Goal: Task Accomplishment & Management: Manage account settings

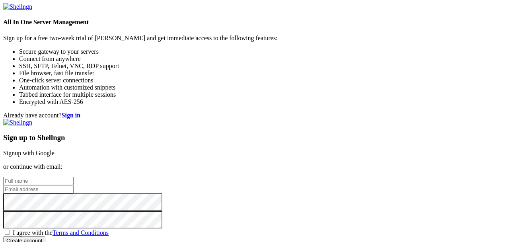
click at [55, 150] on link "Signup with Google" at bounding box center [28, 153] width 51 height 7
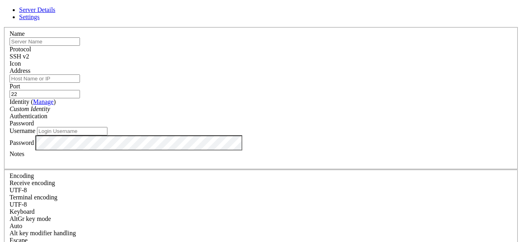
click at [80, 46] on input "text" at bounding box center [45, 41] width 70 height 8
type input "Daffy"
click at [80, 83] on input "Address" at bounding box center [45, 78] width 70 height 8
type input "H"
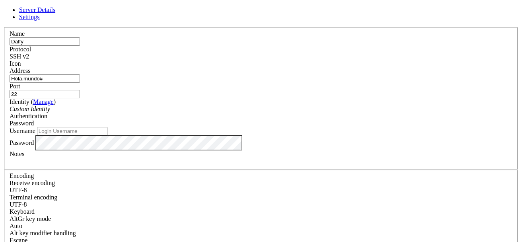
type input "Hola.mundo#"
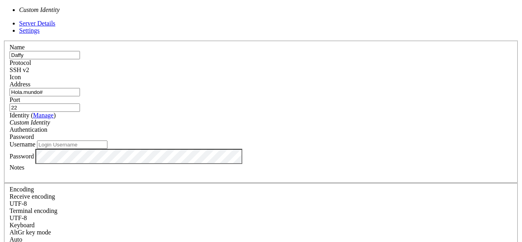
click at [226, 119] on div "Custom Identity" at bounding box center [261, 122] width 503 height 7
click at [80, 55] on input "Daffy" at bounding box center [45, 55] width 70 height 8
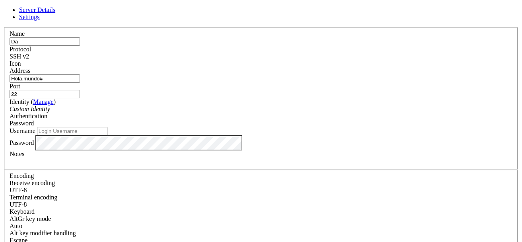
type input "D"
type input "Balanceo"
click at [80, 83] on input "Hola.mundo#" at bounding box center [45, 78] width 70 height 8
type input "H"
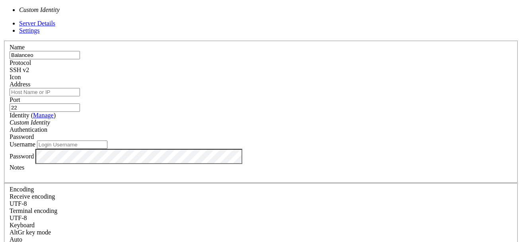
click at [244, 119] on div "Custom Identity" at bounding box center [261, 122] width 503 height 7
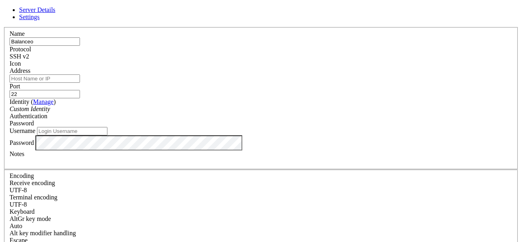
click at [244, 111] on div "Custom Identity" at bounding box center [261, 108] width 503 height 7
click at [80, 78] on input "Address" at bounding box center [45, 78] width 70 height 8
paste input "[TECHNICAL_ID] (daffy)"
type input "[TECHNICAL_ID]"
click at [107, 135] on input "Username" at bounding box center [72, 131] width 70 height 8
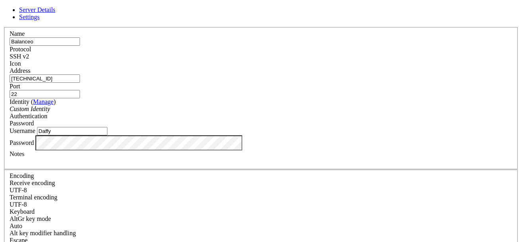
type input "Daffy"
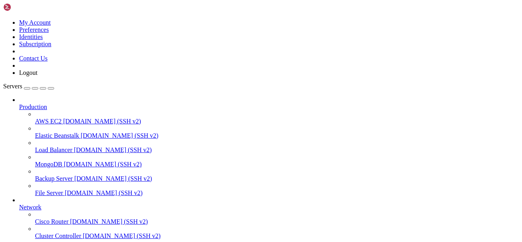
scroll to position [100, 0]
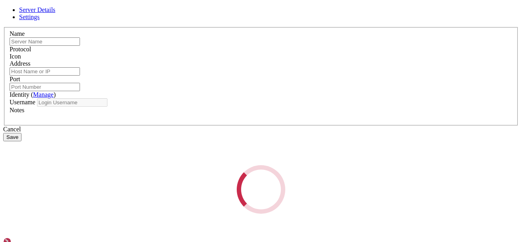
type input "Azure"
type input "[TECHNICAL_ID]"
type input "22"
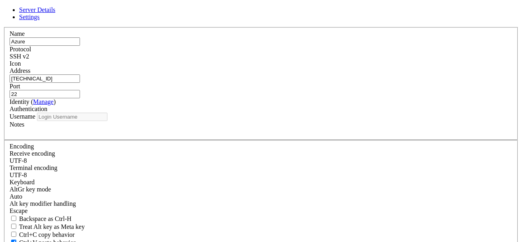
type input "Dafne"
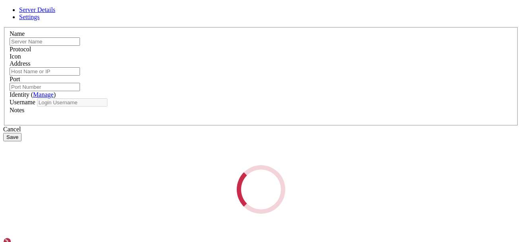
type input "Balanceo"
type input "[TECHNICAL_ID]"
type input "22"
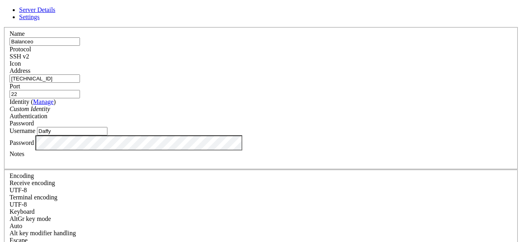
click at [107, 135] on input "Daffy" at bounding box center [72, 131] width 70 height 8
type input "Dafne"
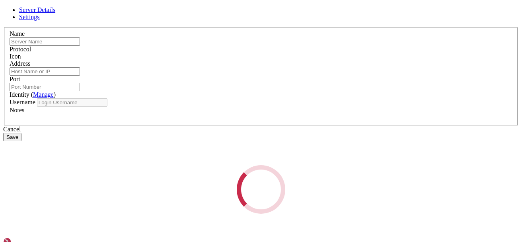
type input "Balanceo"
type input "[TECHNICAL_ID]"
type input "22"
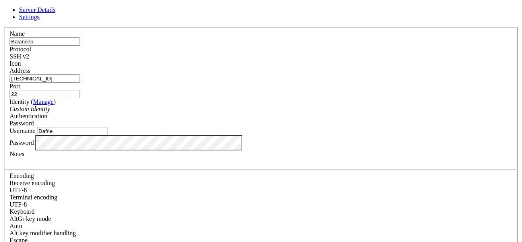
click at [107, 135] on input "Dafne" at bounding box center [72, 131] width 70 height 8
type input "Daffy"
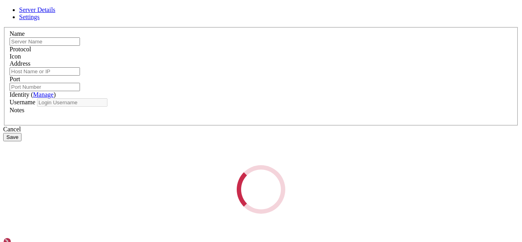
type input "Balanceo"
type input "[TECHNICAL_ID]"
type input "22"
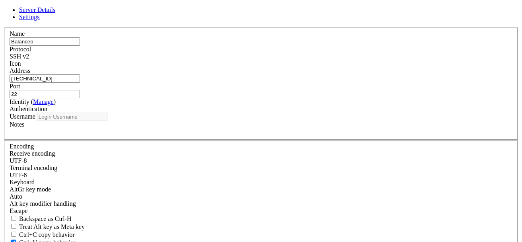
type input "Daffy"
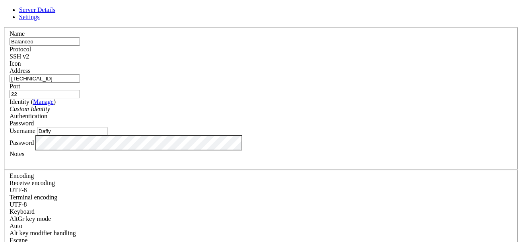
click at [107, 135] on input "Daffy" at bounding box center [72, 131] width 70 height 8
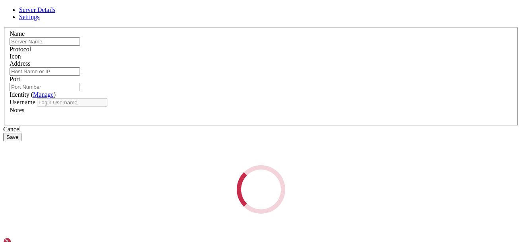
type input "Balanceo"
type input "[TECHNICAL_ID]"
type input "22"
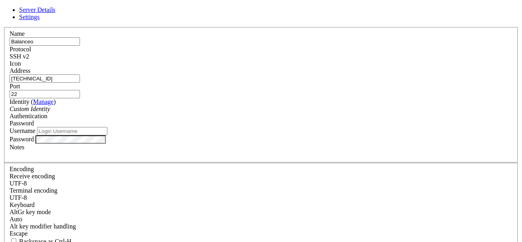
type input "Daffy"
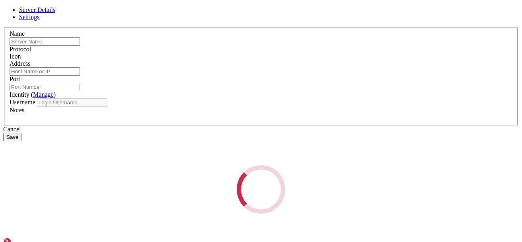
type input "Balanceo"
type input "[TECHNICAL_ID]"
type input "22"
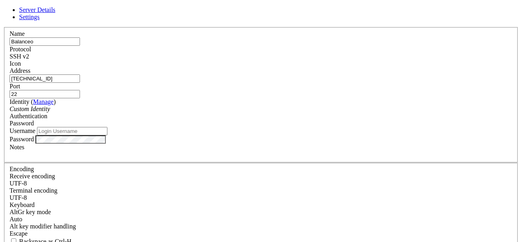
type input "Daffy"
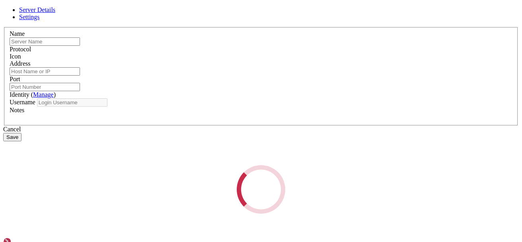
type input "Azure"
type input "[TECHNICAL_ID]"
type input "22"
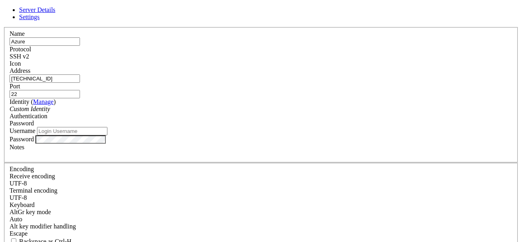
type input "Dafne"
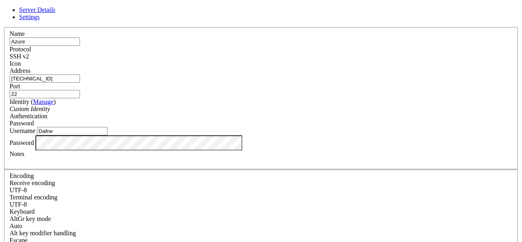
click at [155, 150] on div "Password" at bounding box center [261, 142] width 503 height 15
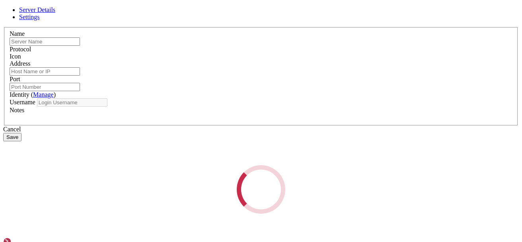
type input "Balanceo"
type input "[TECHNICAL_ID]"
type input "22"
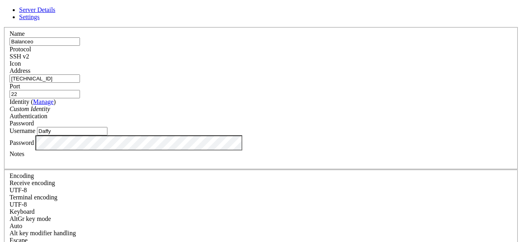
click at [107, 135] on input "Daffy" at bounding box center [72, 131] width 70 height 8
type input "D"
type input "Dafne"
click at [124, 183] on div "Server Details Settings Name Balanceo Protocol SSH v2 Icon" at bounding box center [261, 170] width 516 height 329
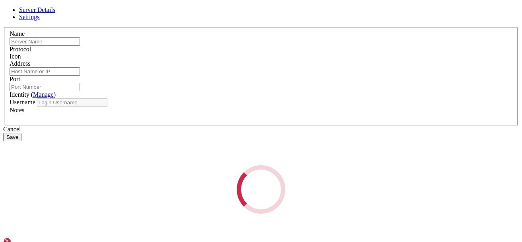
type input "Balanceo"
type input "[TECHNICAL_ID]"
type input "22"
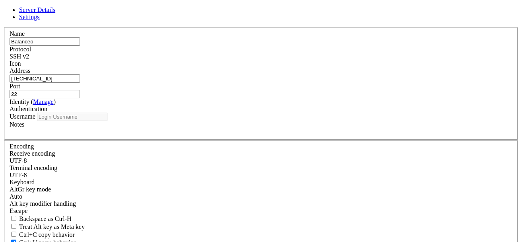
type input "Dafne"
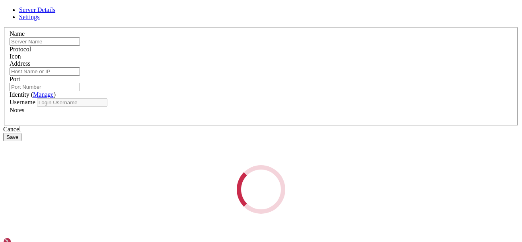
type input "Balanceo"
type input "[TECHNICAL_ID]"
type input "22"
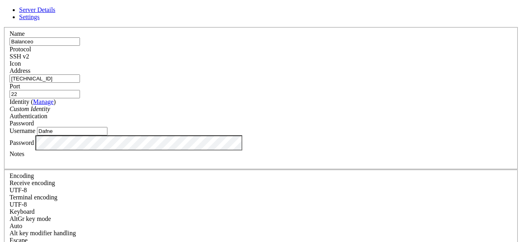
click at [107, 135] on input "Dafne" at bounding box center [72, 131] width 70 height 8
type input "Daffy"
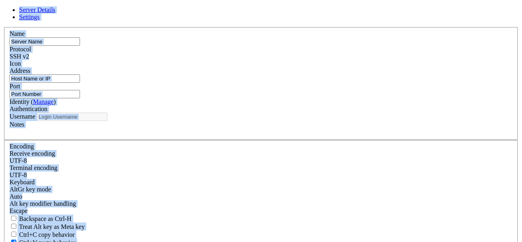
type input "Balanceo"
type input "[TECHNICAL_ID]"
type input "22"
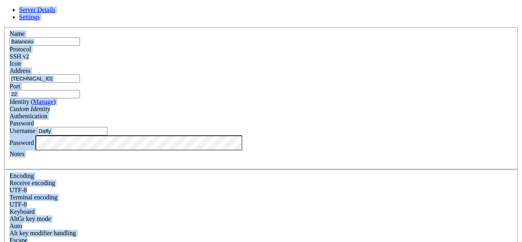
click at [207, 113] on div "Identity ( Manage ) Custom Identity" at bounding box center [261, 105] width 503 height 14
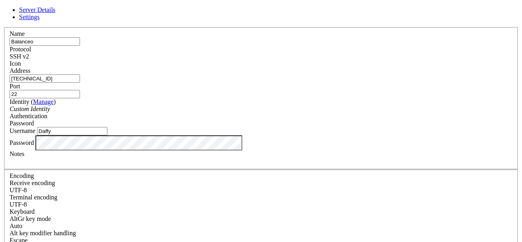
click at [107, 135] on input "Daffy" at bounding box center [72, 131] width 70 height 8
type input "Dafne"
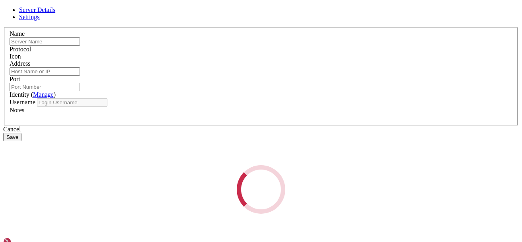
type input "Balanceo"
type input "[TECHNICAL_ID]"
type input "22"
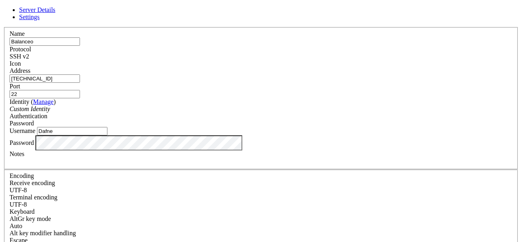
click at [107, 135] on input "Dafne" at bounding box center [72, 131] width 70 height 8
type input "Daffy"
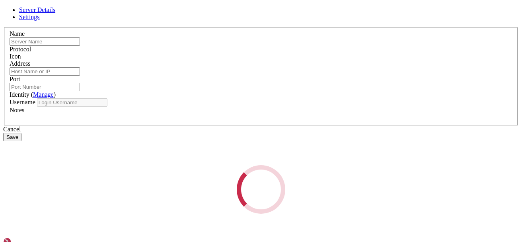
type input "Balanceo"
type input "[TECHNICAL_ID]"
type input "22"
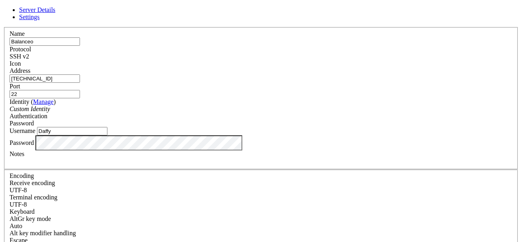
click at [107, 135] on input "Daffy" at bounding box center [72, 131] width 70 height 8
type input "Dafne"
click at [70, 195] on div "Server Details Settings Name Balanceo Protocol SSH v2 Icon" at bounding box center [261, 170] width 516 height 329
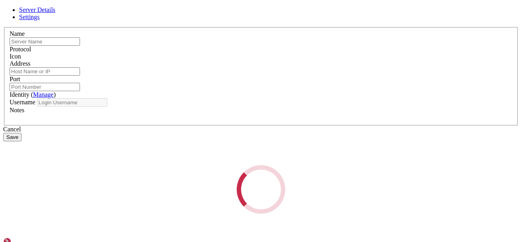
type input "Balanceo"
type input "[TECHNICAL_ID]"
type input "22"
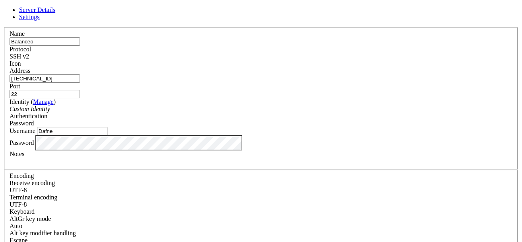
click at [107, 135] on input "Dafne" at bounding box center [72, 131] width 70 height 8
type input "D"
type input "dafne"
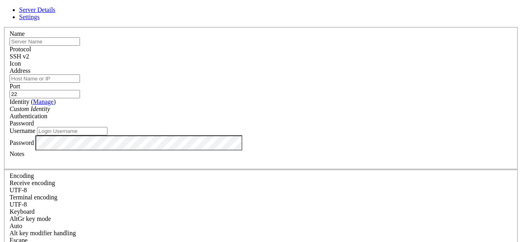
click at [107, 135] on input "Username" at bounding box center [72, 131] width 70 height 8
type input "Daffy"
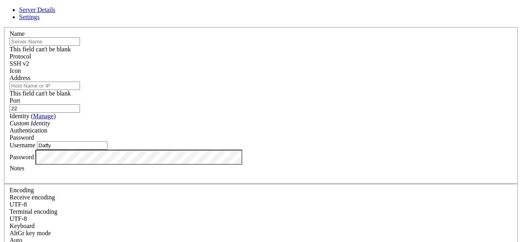
click at [80, 46] on input "text" at bounding box center [45, 41] width 70 height 8
type input "Balanceo"
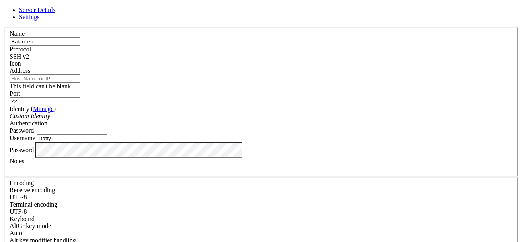
click at [80, 83] on input "Address" at bounding box center [45, 78] width 70 height 8
type input "[TECHNICAL_ID]"
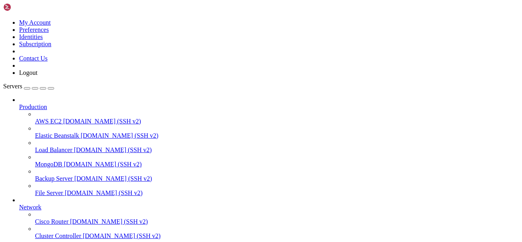
scroll to position [121, 0]
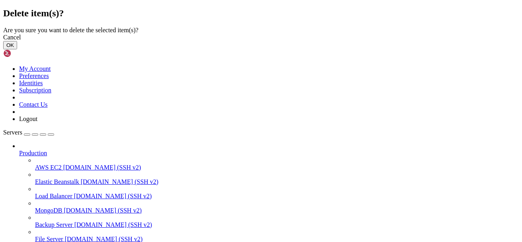
click at [17, 49] on button "OK" at bounding box center [10, 45] width 14 height 8
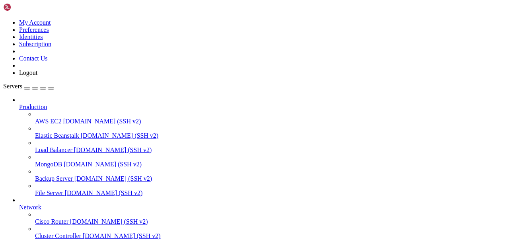
scroll to position [100, 0]
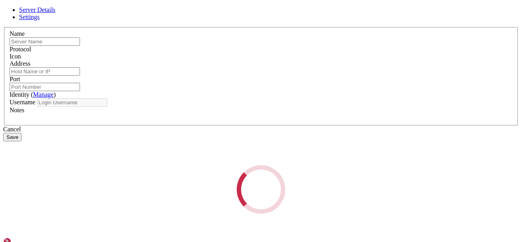
type input "Balanceo"
type input "[TECHNICAL_ID]"
type input "22"
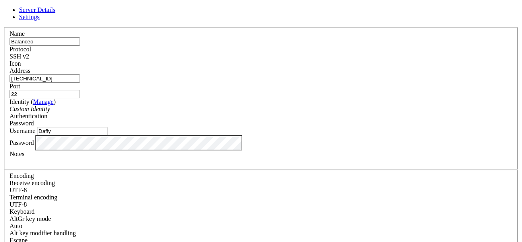
click at [107, 135] on input "Daffy" at bounding box center [72, 131] width 70 height 8
type input "Dafne"
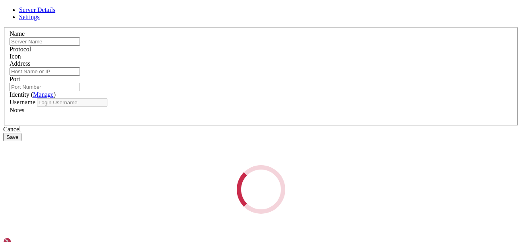
type input "Azure"
type input "[TECHNICAL_ID]"
type input "22"
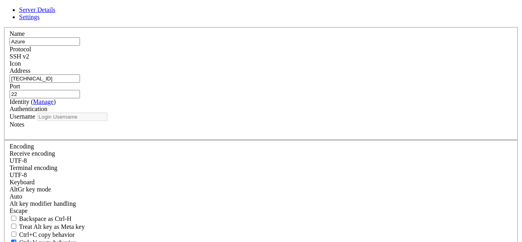
type input "Dafne"
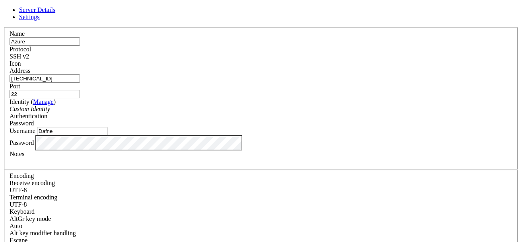
scroll to position [100, 0]
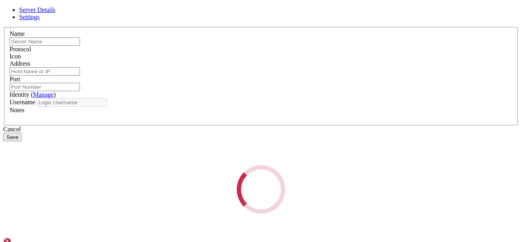
type input "Balanceo"
type input "[TECHNICAL_ID]"
type input "22"
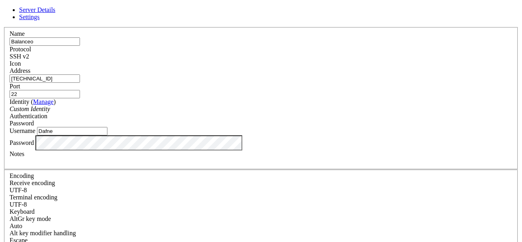
click at [107, 135] on input "Dafne" at bounding box center [72, 131] width 70 height 8
type input "Dafywi"
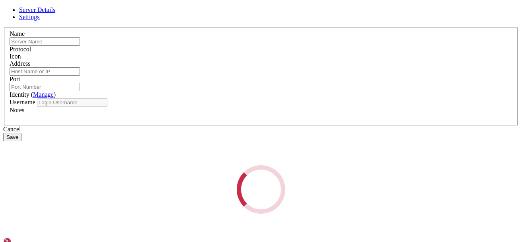
type input "Balanceo"
type input "[TECHNICAL_ID]"
type input "22"
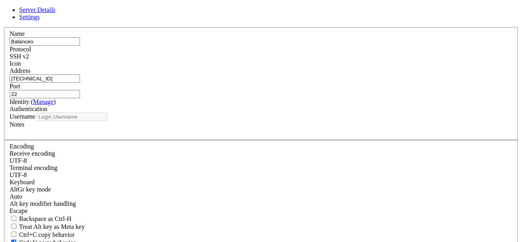
type input "Dafywi"
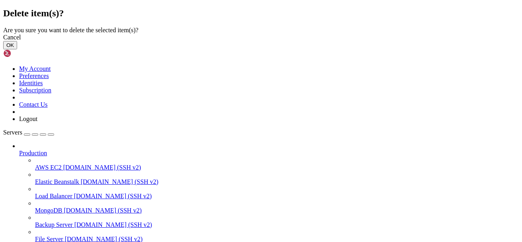
click at [17, 49] on button "OK" at bounding box center [10, 45] width 14 height 8
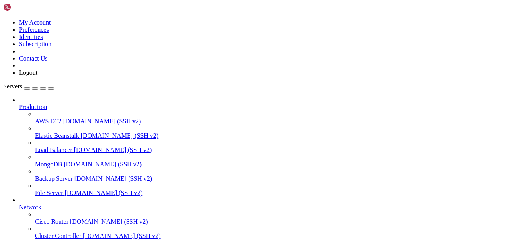
scroll to position [79, 0]
